Goal: Task Accomplishment & Management: Manage account settings

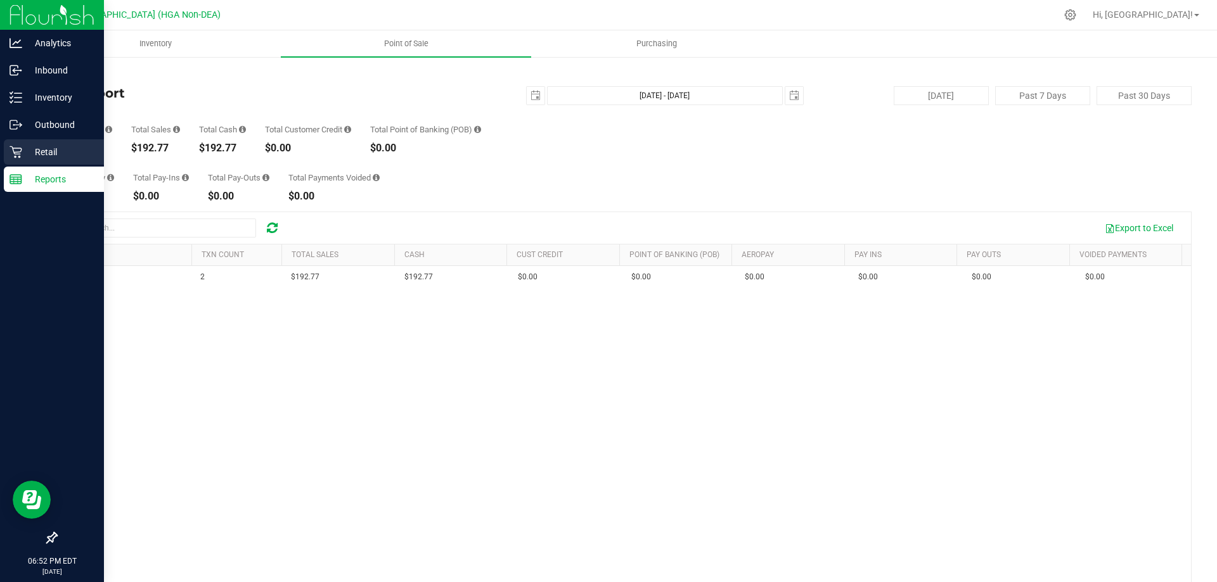
drag, startPoint x: 0, startPoint y: 162, endPoint x: 25, endPoint y: 161, distance: 25.4
click at [1, 162] on link "Retail" at bounding box center [52, 152] width 104 height 27
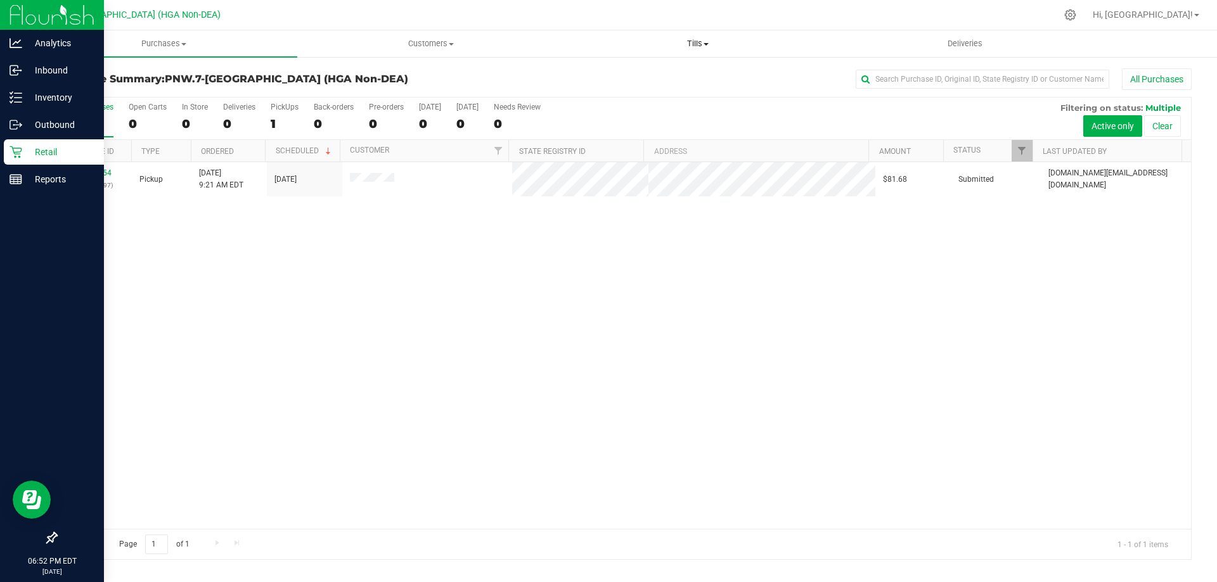
drag, startPoint x: 689, startPoint y: 48, endPoint x: 689, endPoint y: 66, distance: 18.4
click at [689, 48] on span "Tills" at bounding box center [697, 43] width 265 height 11
click at [684, 77] on li "Manage tills" at bounding box center [697, 76] width 267 height 15
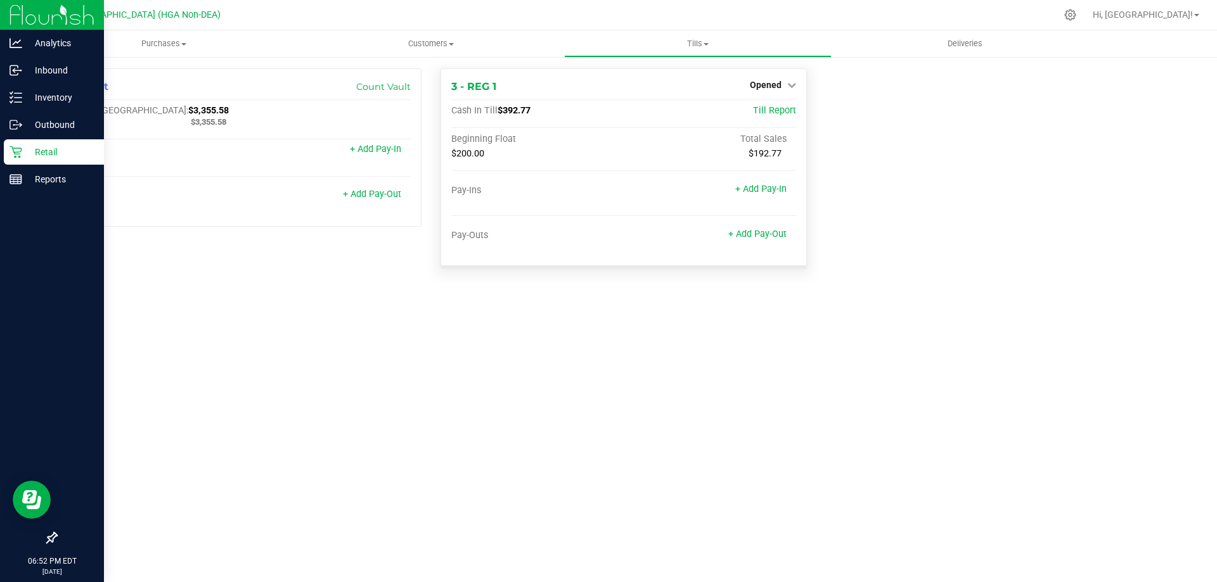
click at [765, 77] on div "3 - REG 1 Opened Close Till Cash In Till $392.77 Till Report Beginning Float To…" at bounding box center [623, 167] width 366 height 198
drag, startPoint x: 774, startPoint y: 94, endPoint x: 776, endPoint y: 86, distance: 9.1
click at [774, 93] on div "3 - REG 1 Opened Close Till Cash In Till $392.77 Till Report Beginning Float To…" at bounding box center [623, 167] width 366 height 198
click at [776, 86] on span "Opened" at bounding box center [766, 85] width 32 height 10
click at [786, 122] on div "Close Till" at bounding box center [766, 111] width 95 height 34
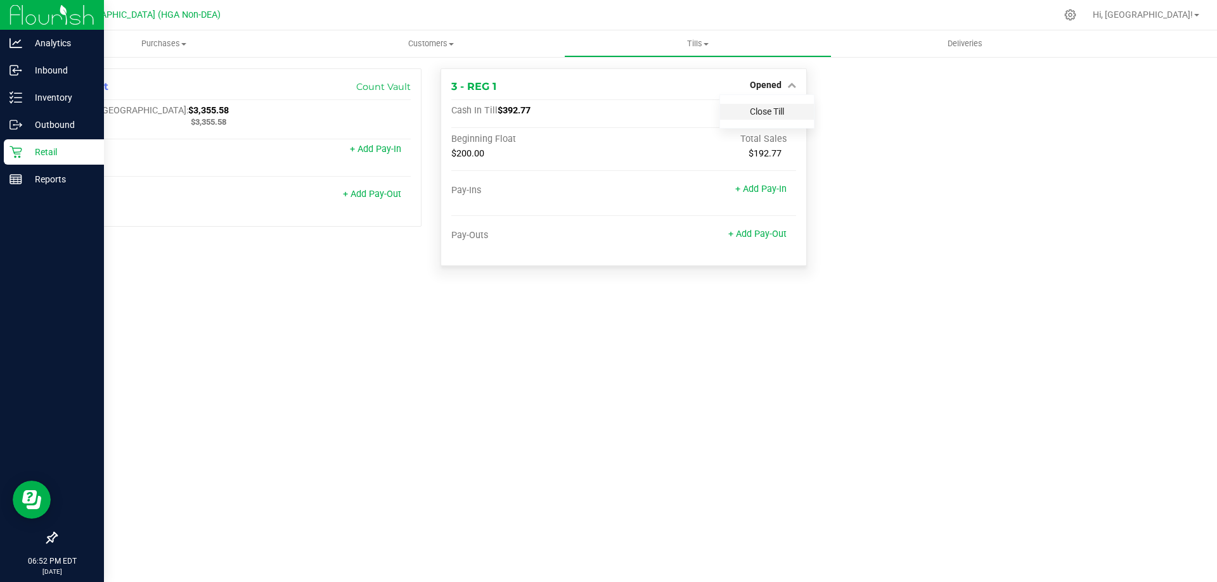
click at [780, 115] on link "Close Till" at bounding box center [767, 111] width 34 height 10
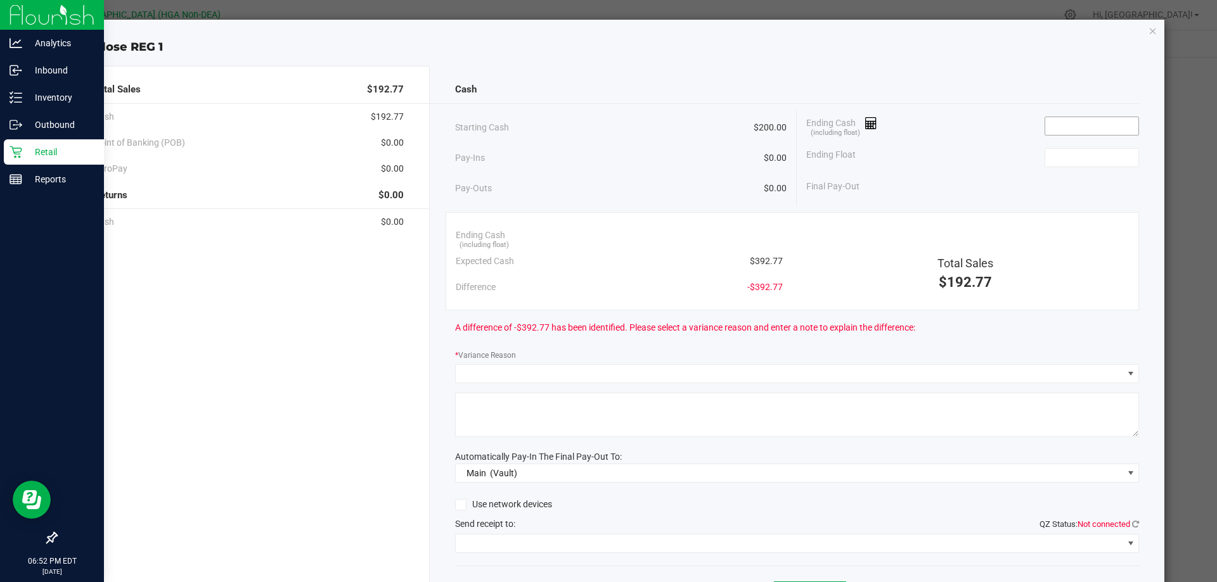
click at [1066, 121] on input at bounding box center [1091, 126] width 93 height 18
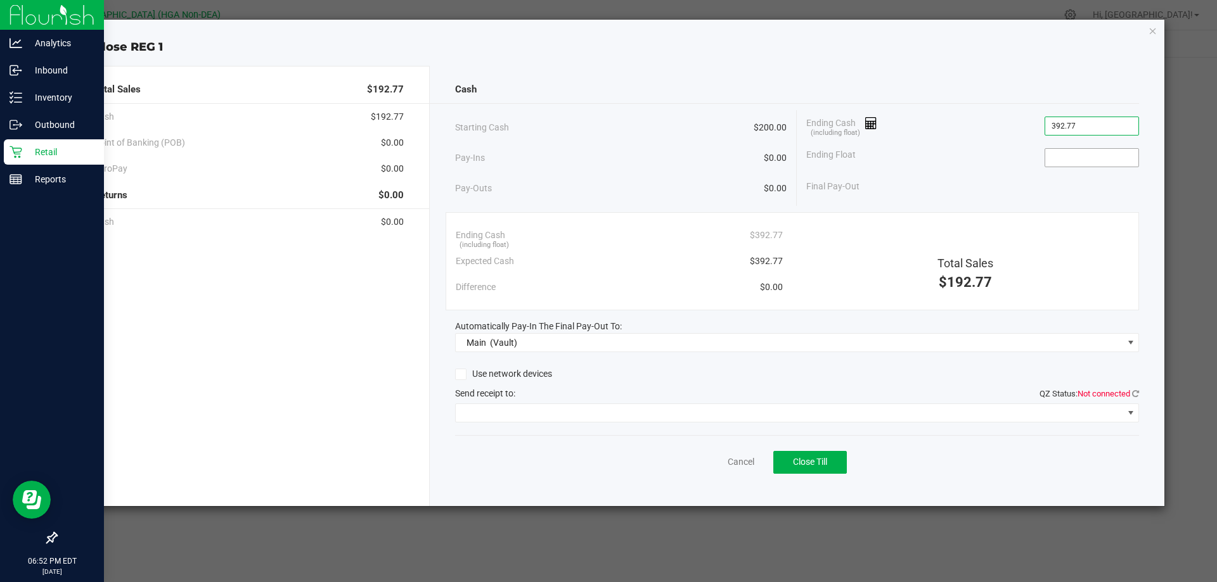
type input "$392.77"
click at [1056, 157] on input at bounding box center [1091, 158] width 93 height 18
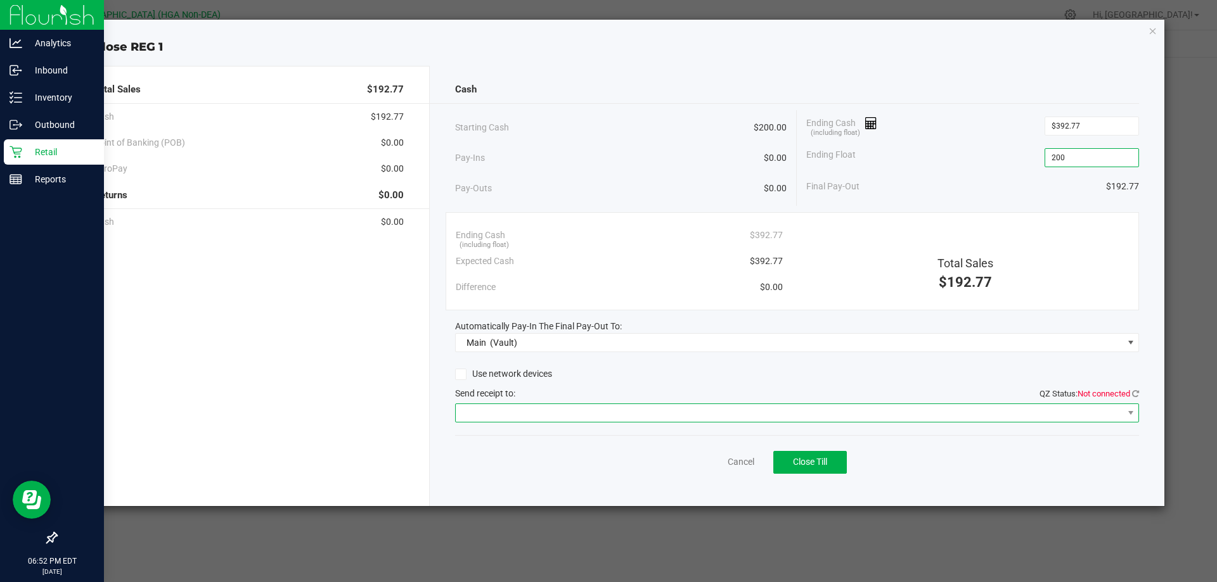
type input "$200.00"
click at [495, 412] on span at bounding box center [789, 413] width 667 height 18
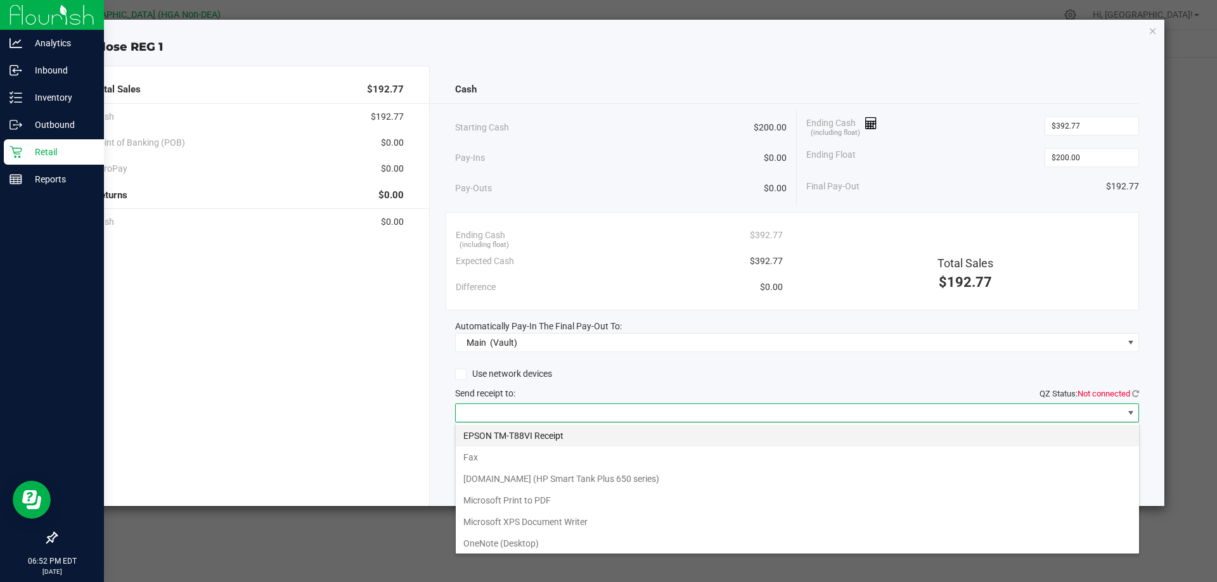
scroll to position [19, 684]
click at [494, 427] on Receipt "EPSON TM-T88VI Receipt" at bounding box center [797, 436] width 683 height 22
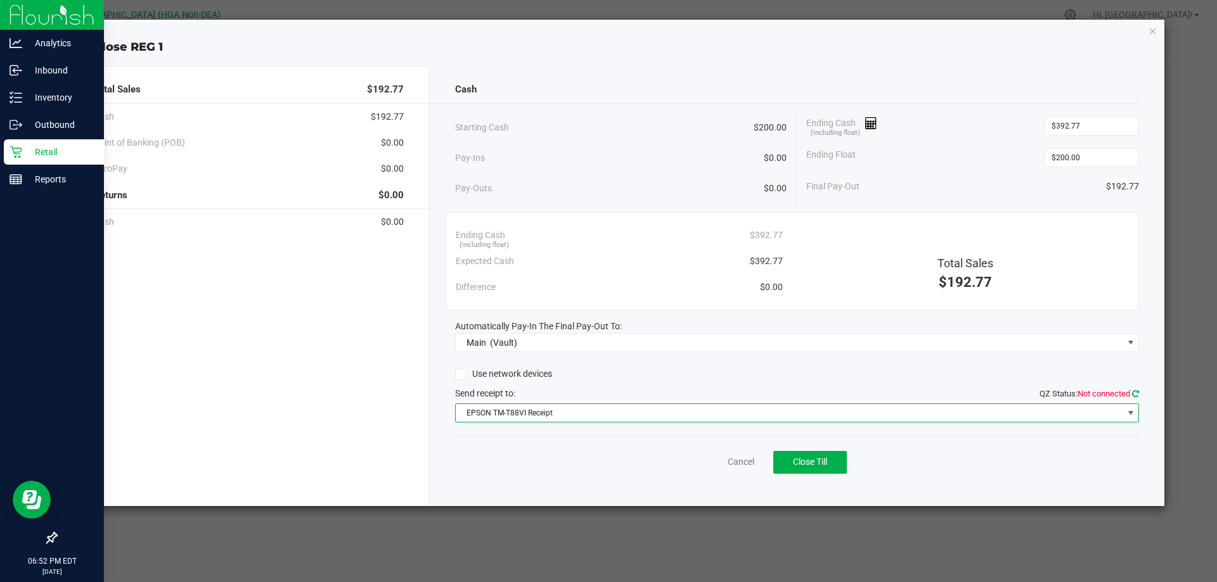
click at [1134, 390] on icon at bounding box center [1135, 394] width 7 height 8
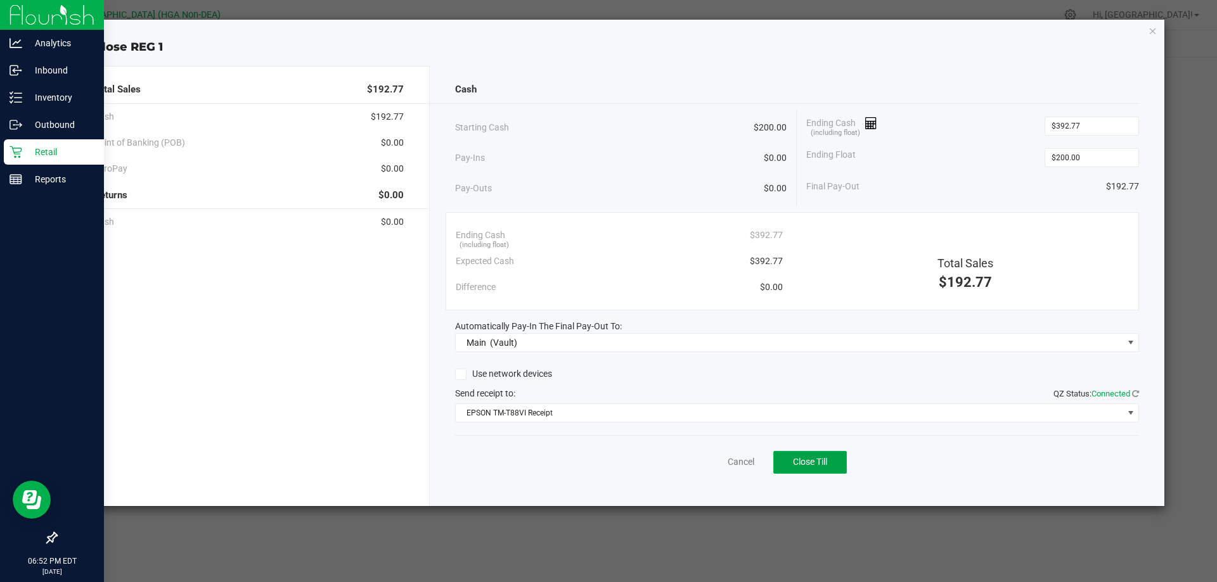
click at [827, 456] on button "Close Till" at bounding box center [809, 462] width 73 height 23
click at [813, 462] on span "Reprint Closing Receipt" at bounding box center [831, 462] width 91 height 10
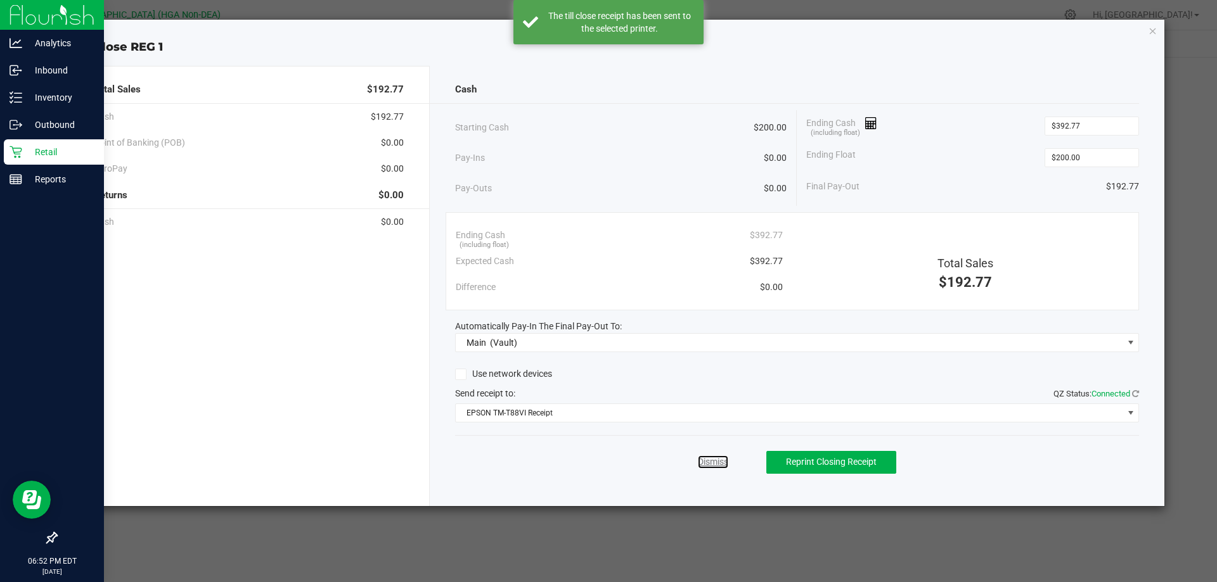
click at [725, 457] on link "Dismiss" at bounding box center [713, 462] width 30 height 13
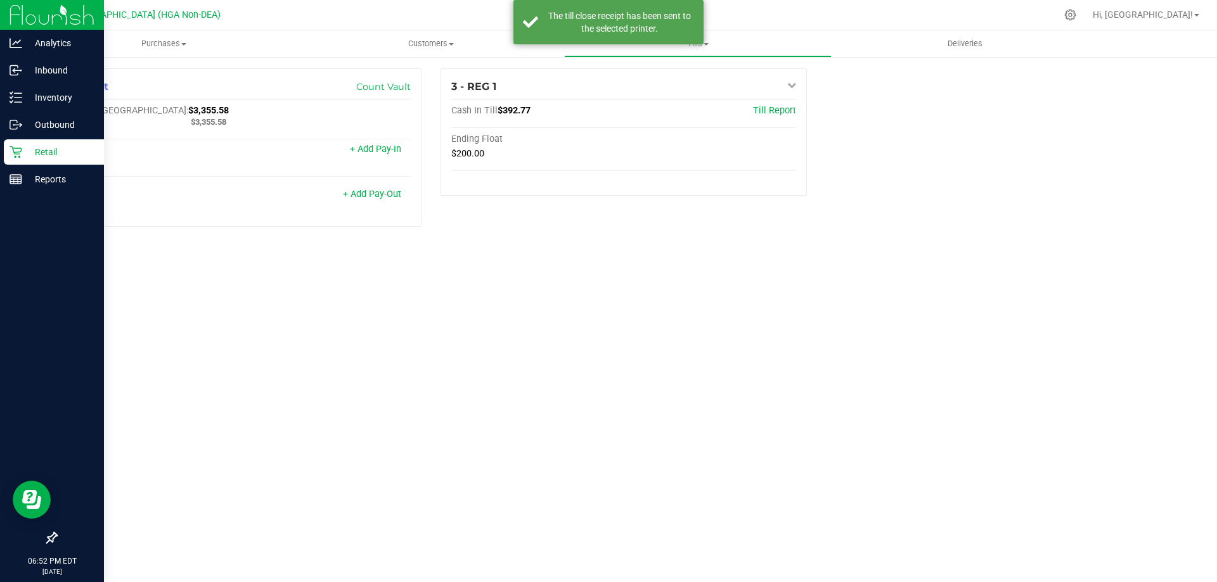
click at [717, 459] on div "Purchases Summary of purchases Fulfillment All purchases Customers All customer…" at bounding box center [623, 306] width 1186 height 552
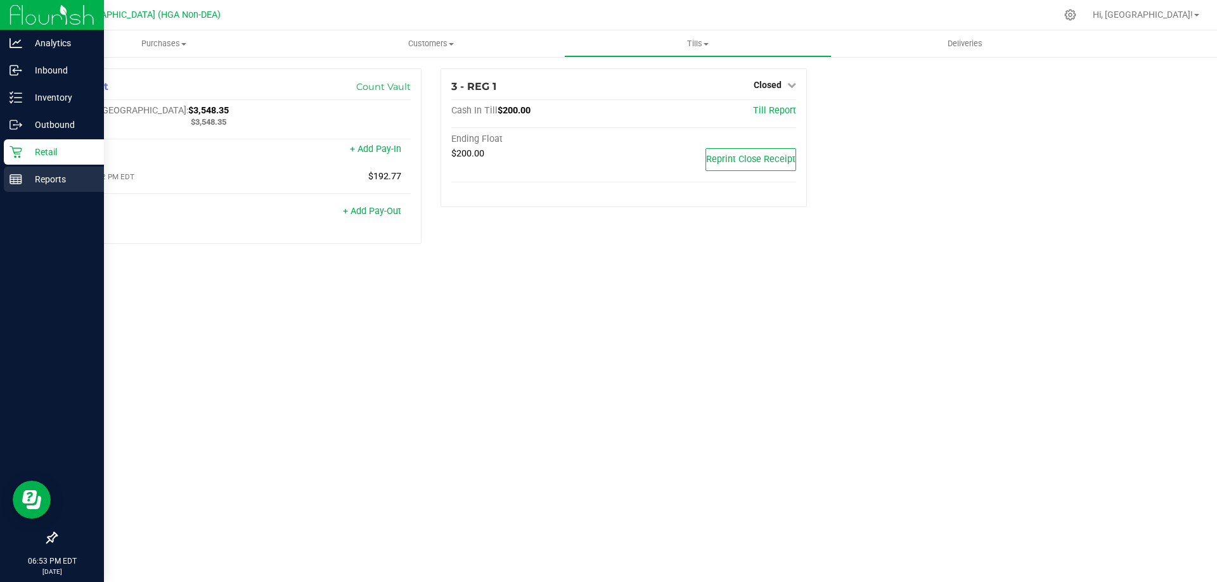
drag, startPoint x: 26, startPoint y: 177, endPoint x: 19, endPoint y: 183, distance: 9.0
click at [26, 177] on p "Reports" at bounding box center [60, 179] width 76 height 15
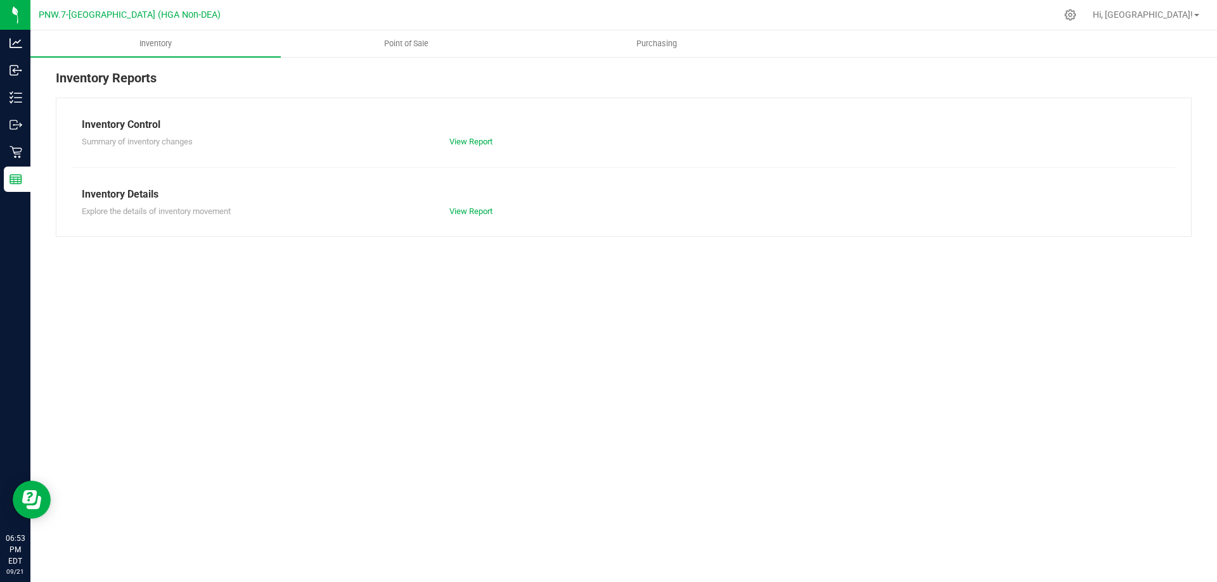
click at [411, 27] on nav "PNW.7-[GEOGRAPHIC_DATA] (HGA Non-DEA) Hi, [GEOGRAPHIC_DATA]!" at bounding box center [623, 15] width 1186 height 30
click at [407, 39] on span "Point of Sale" at bounding box center [406, 43] width 79 height 11
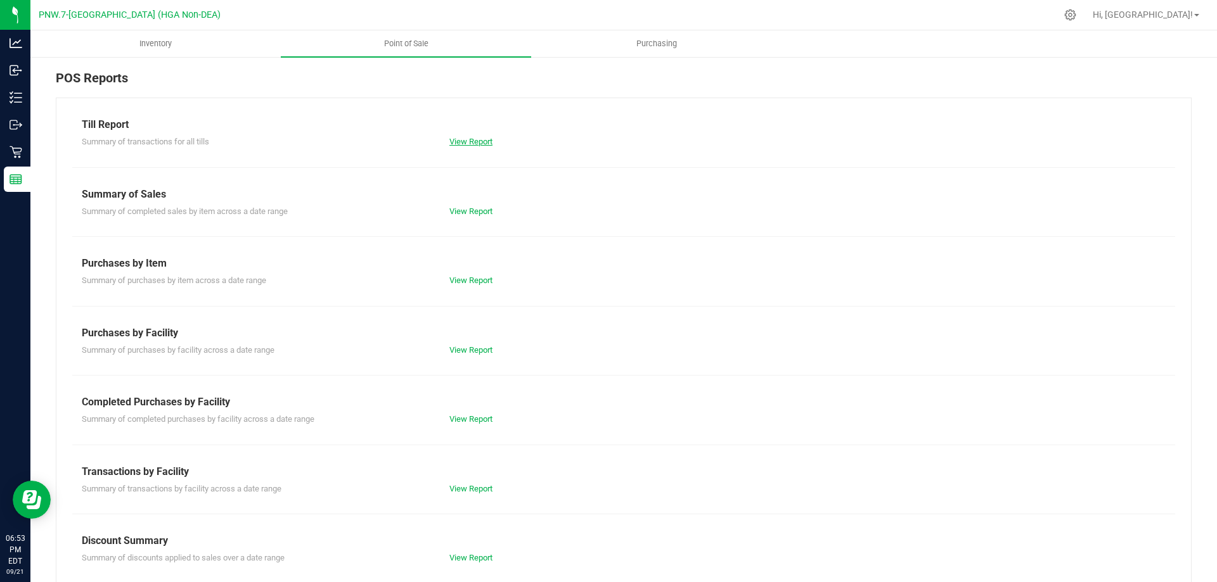
click at [476, 143] on link "View Report" at bounding box center [470, 142] width 43 height 10
